Goal: Check status

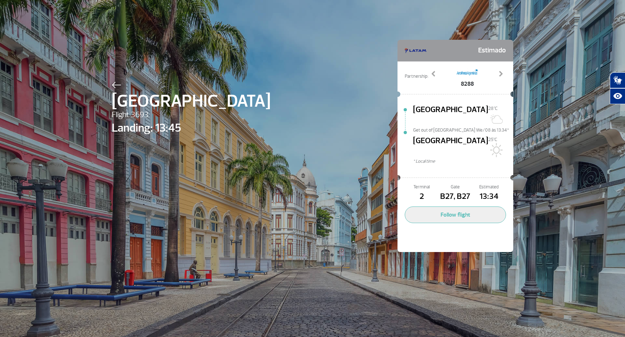
select select
click at [271, 0] on div "Recife Flight 3693 Landing: 13:45 Estimado Partnership: 8288 8304 Previous Next…" at bounding box center [312, 135] width 413 height 270
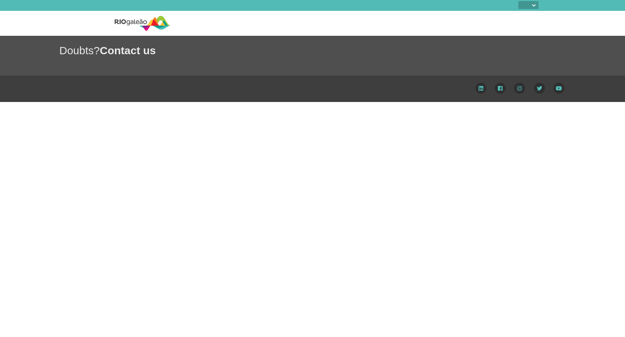
select select
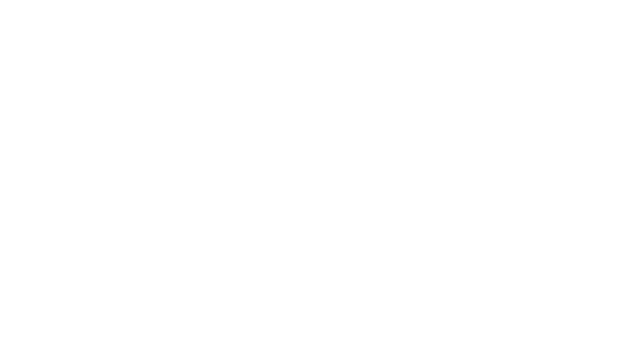
select select
